Goal: Transaction & Acquisition: Subscribe to service/newsletter

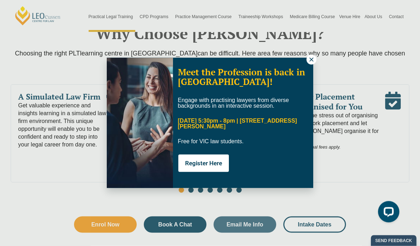
scroll to position [354, 0]
click at [233, 215] on div "Meet the Profession is back in [GEOGRAPHIC_DATA]! Engage with practising lawyer…" at bounding box center [210, 123] width 420 height 246
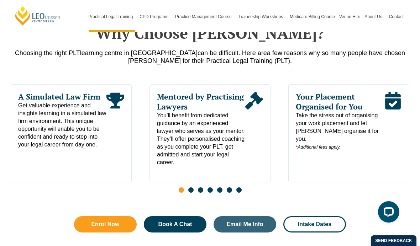
click at [227, 222] on span "Email Me Info" at bounding box center [244, 225] width 37 height 6
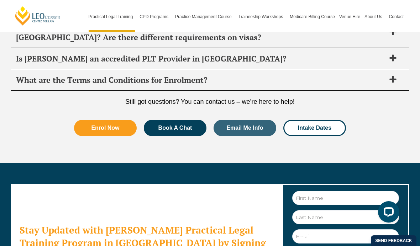
scroll to position [3789, 0]
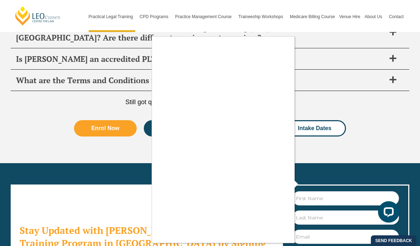
click at [329, 122] on div at bounding box center [210, 123] width 420 height 246
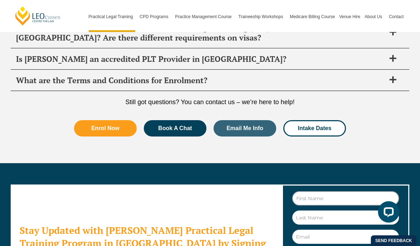
click at [340, 191] on input "First Name" at bounding box center [345, 198] width 107 height 14
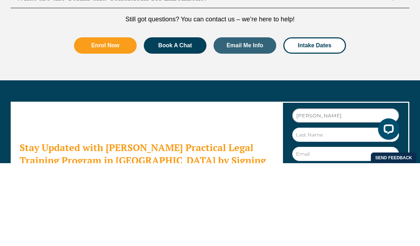
type input "[PERSON_NAME]"
click at [325, 211] on input "Last Name" at bounding box center [345, 218] width 107 height 14
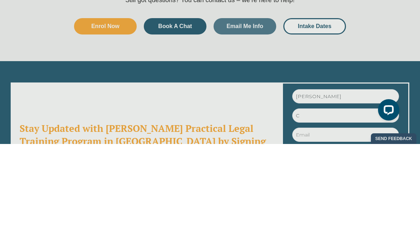
scroll to position [3891, 0]
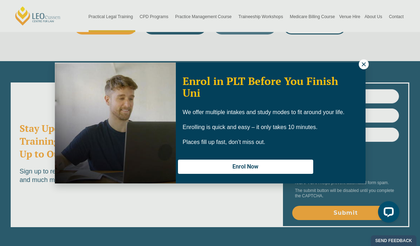
click at [82, 165] on img at bounding box center [115, 123] width 121 height 121
click at [332, 40] on div "Enrol in PLT Before You Finish Uni We offer multiple intakes and study modes to…" at bounding box center [210, 123] width 420 height 246
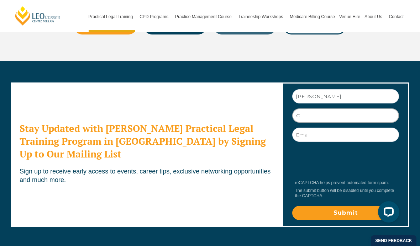
click at [326, 109] on input "C" at bounding box center [345, 116] width 107 height 14
click at [323, 109] on input "C" at bounding box center [345, 116] width 107 height 14
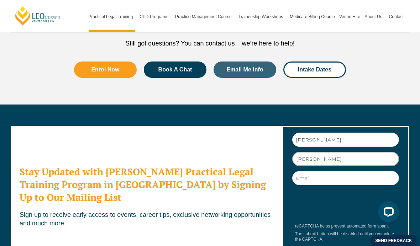
scroll to position [3841, 0]
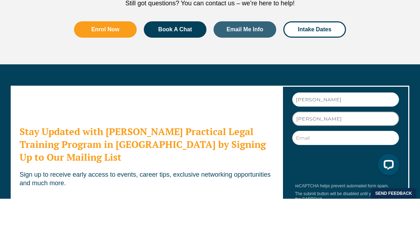
type input "[PERSON_NAME]"
click at [329, 178] on input "Email" at bounding box center [345, 185] width 107 height 14
type input "[EMAIL_ADDRESS][DOMAIN_NAME]"
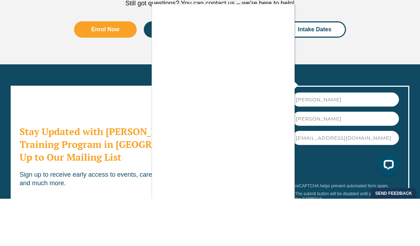
scroll to position [3888, 0]
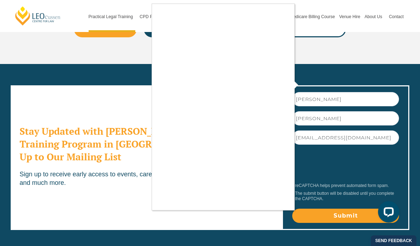
click at [306, 84] on div at bounding box center [210, 123] width 420 height 246
click at [303, 86] on div at bounding box center [210, 123] width 420 height 246
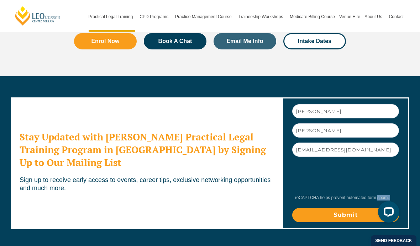
click at [408, 98] on div "First Name [PERSON_NAME] Last Name [PERSON_NAME] Email [EMAIL_ADDRESS][DOMAIN_N…" at bounding box center [345, 164] width 127 height 132
click at [358, 208] on input "Submit" at bounding box center [345, 215] width 107 height 14
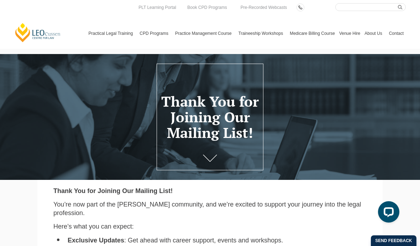
click at [0, 0] on link "Chat with us" at bounding box center [0, 0] width 0 height 0
click at [0, 0] on link "Program Dates & Fees" at bounding box center [0, 0] width 0 height 0
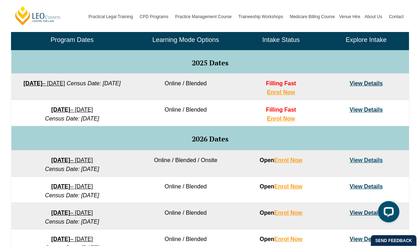
scroll to position [354, 0]
click at [361, 85] on link "View Details" at bounding box center [366, 83] width 33 height 6
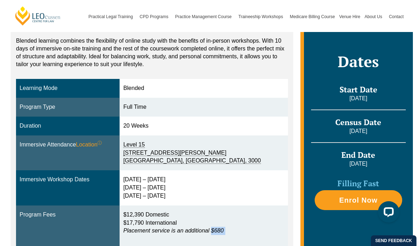
scroll to position [154, 0]
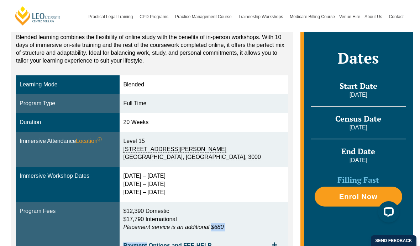
click at [28, 246] on div "Blended Online Blended learning combines the flexibility of online study with t…" at bounding box center [210, 129] width 406 height 305
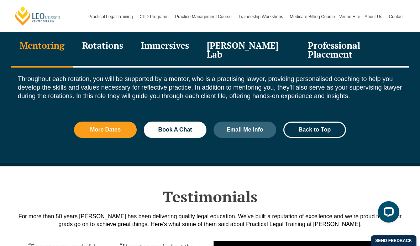
scroll to position [829, 0]
